Goal: Register for event/course

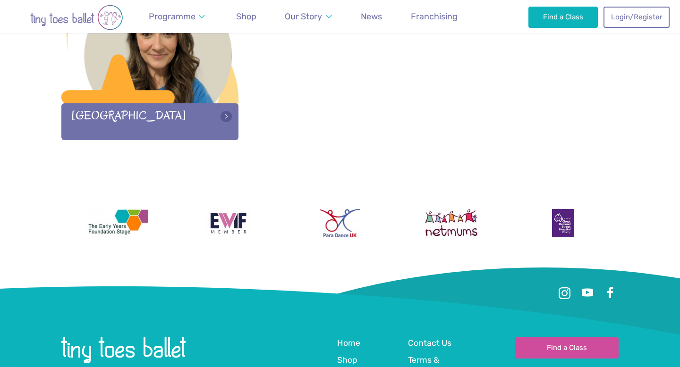
scroll to position [1441, 0]
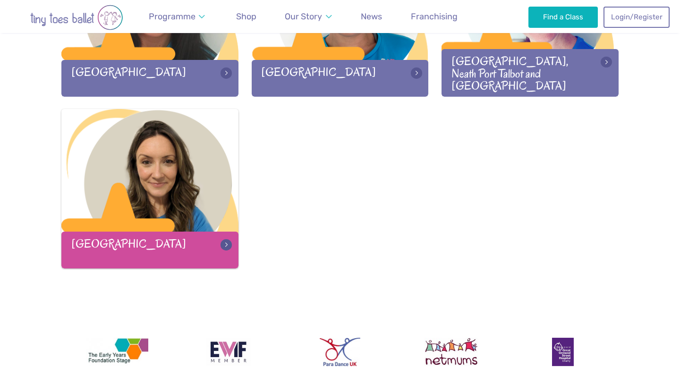
click at [190, 188] on div at bounding box center [149, 171] width 177 height 125
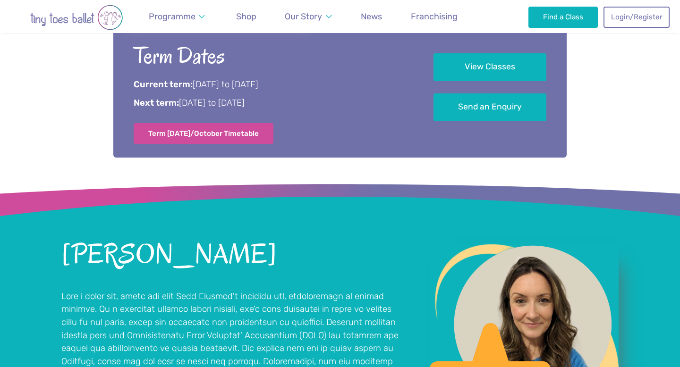
scroll to position [538, 0]
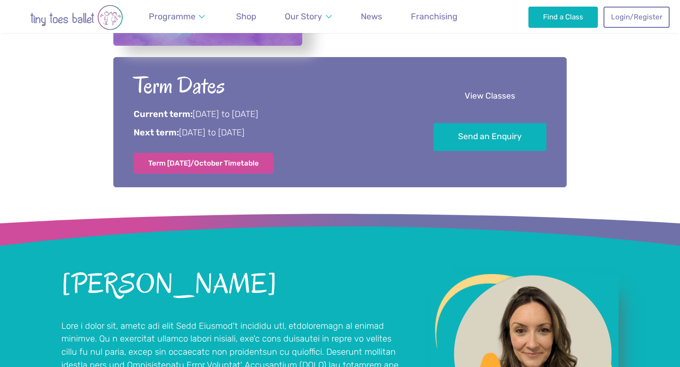
click at [477, 99] on link "View Classes" at bounding box center [490, 97] width 113 height 28
